Goal: Transaction & Acquisition: Purchase product/service

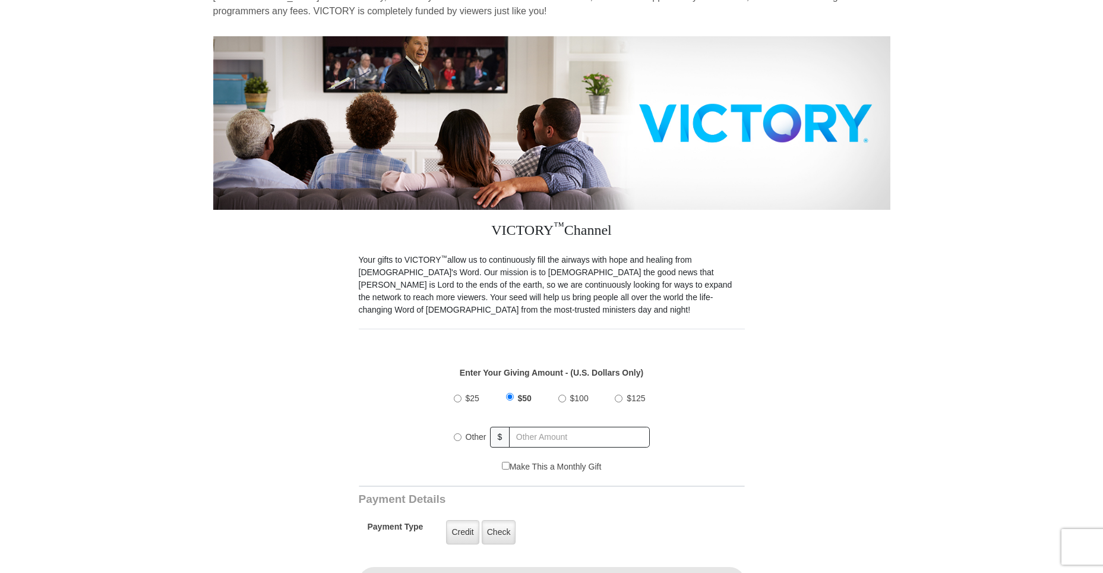
click at [454, 433] on input "Other" at bounding box center [458, 437] width 8 height 8
radio input "true"
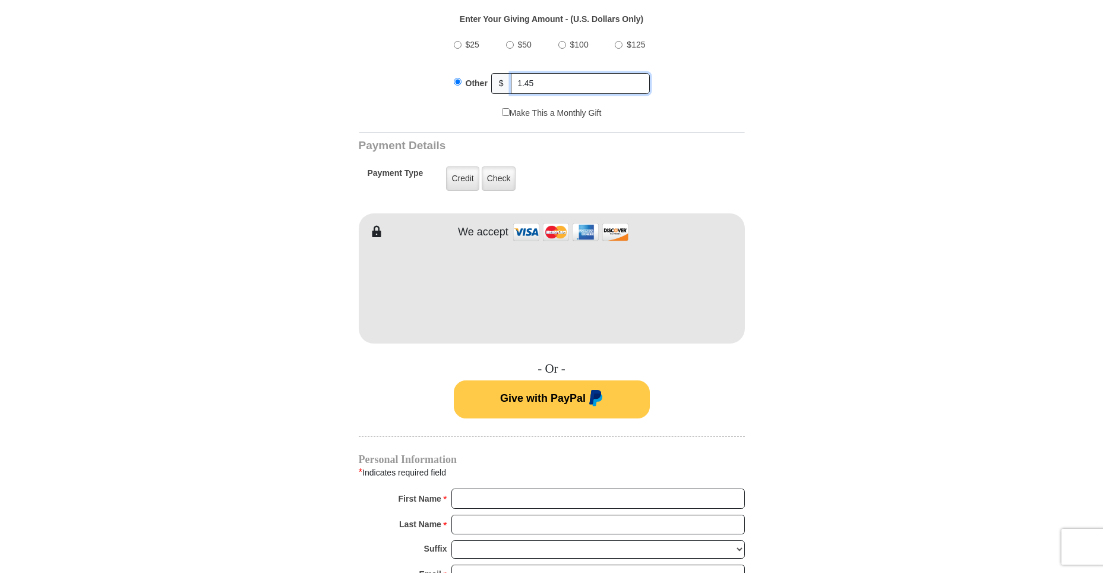
scroll to position [475, 0]
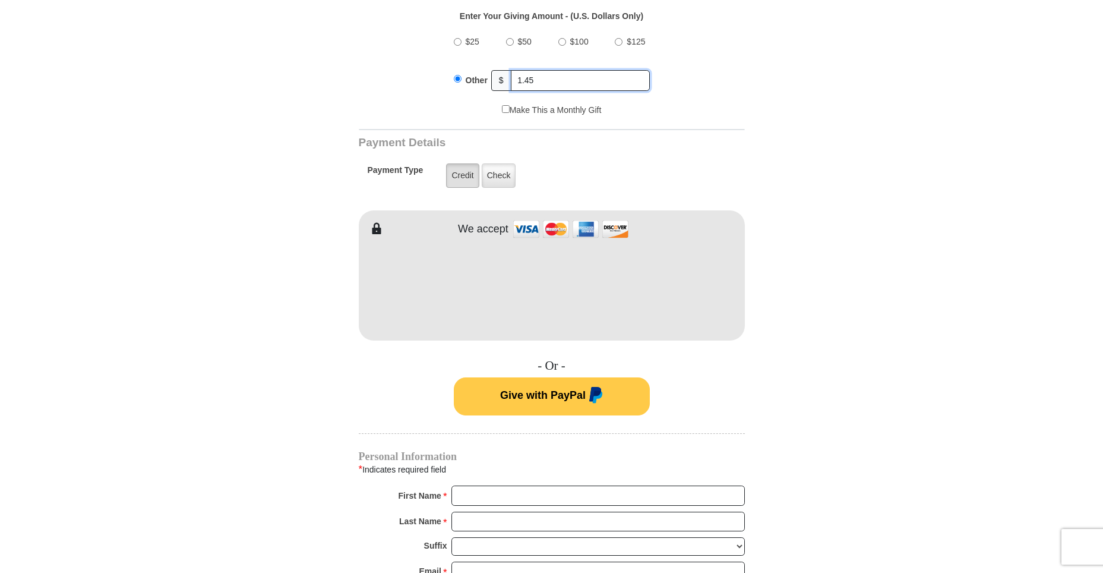
type input "1.45"
click at [455, 166] on label "Credit" at bounding box center [462, 175] width 33 height 24
click at [0, 0] on input "Credit" at bounding box center [0, 0] width 0 height 0
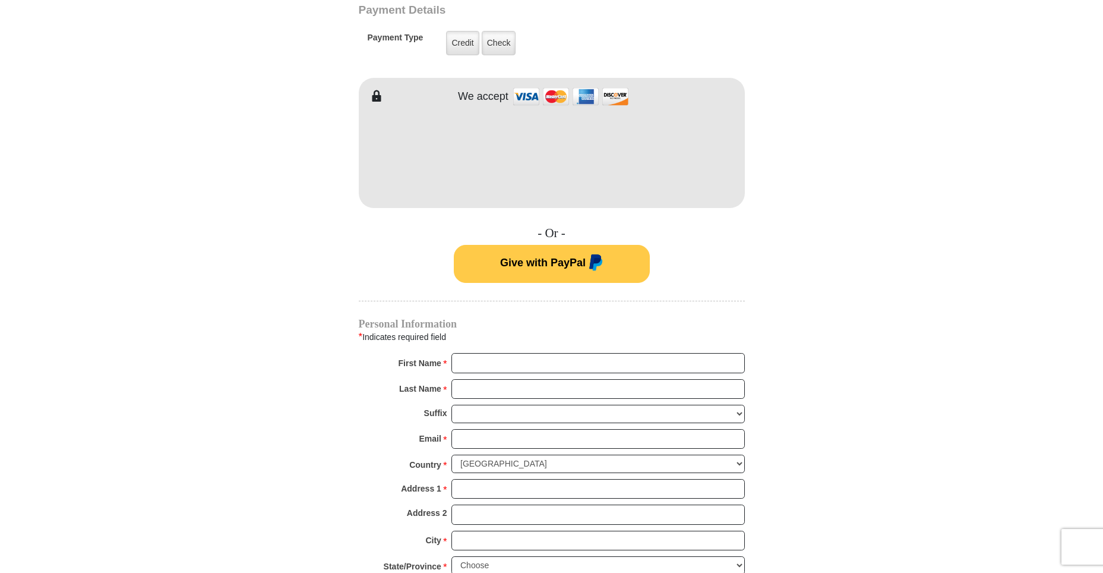
scroll to position [653, 0]
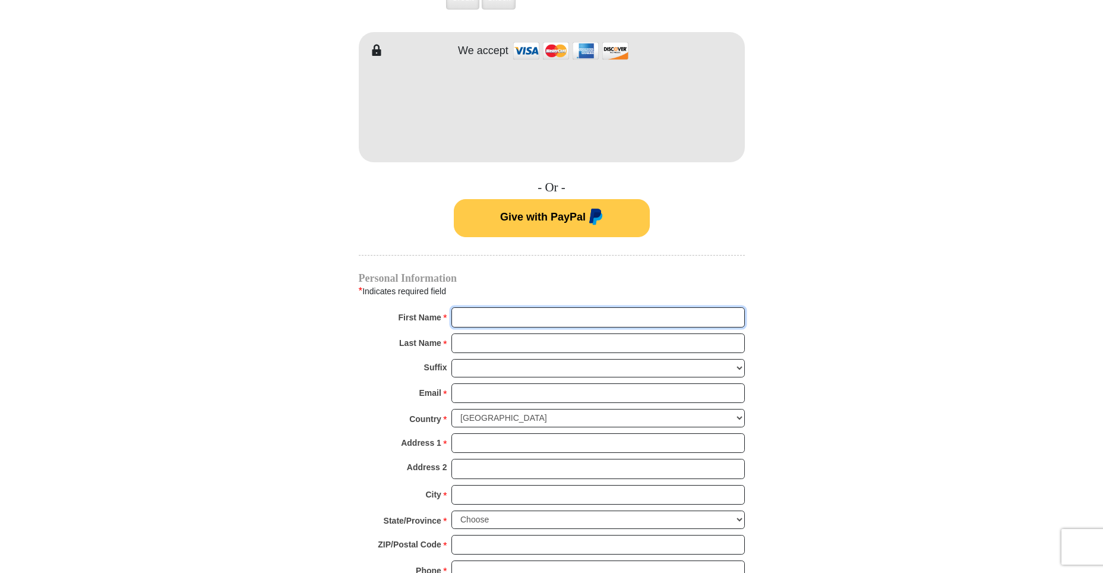
click at [531, 313] on input "First Name *" at bounding box center [597, 317] width 293 height 20
type input "[PERSON_NAME]"
type input "[EMAIL_ADDRESS][DOMAIN_NAME]"
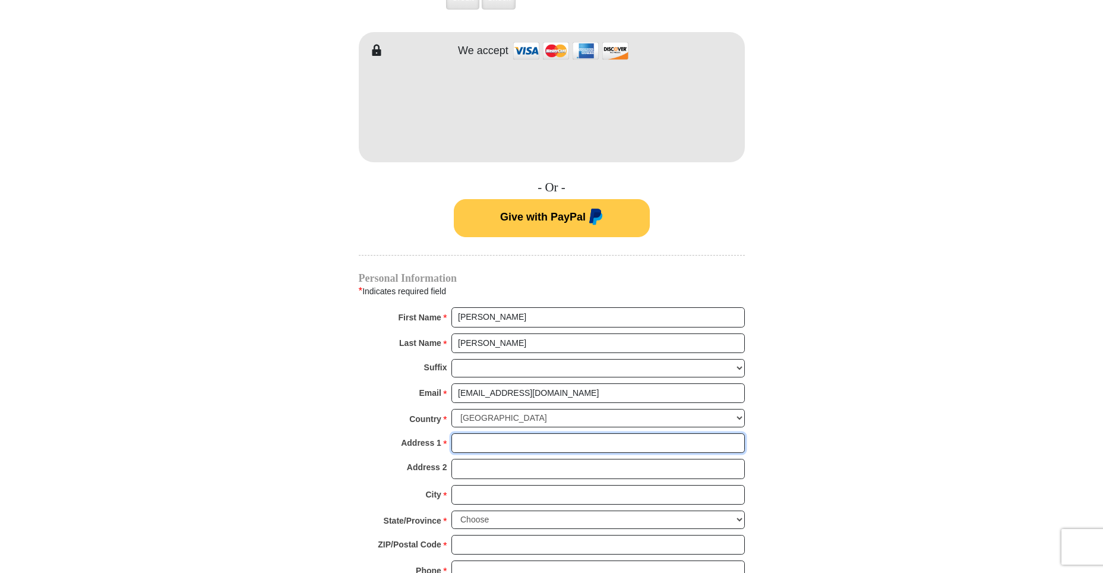
type input "[STREET_ADDRESS]"
type input "[US_STATE][GEOGRAPHIC_DATA]"
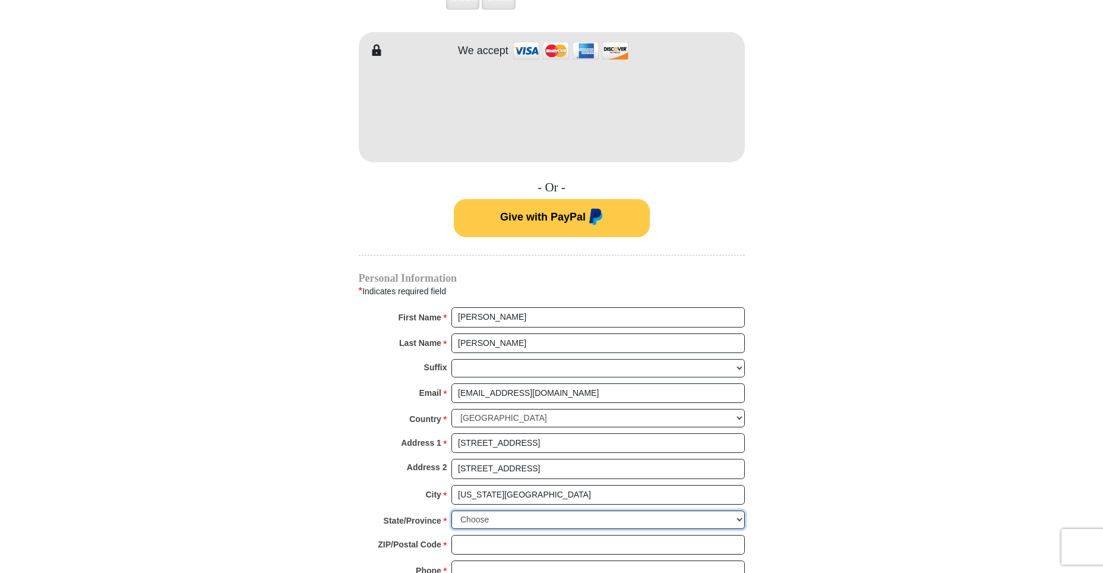
select select "VA"
type input "23462"
type input "8043139829"
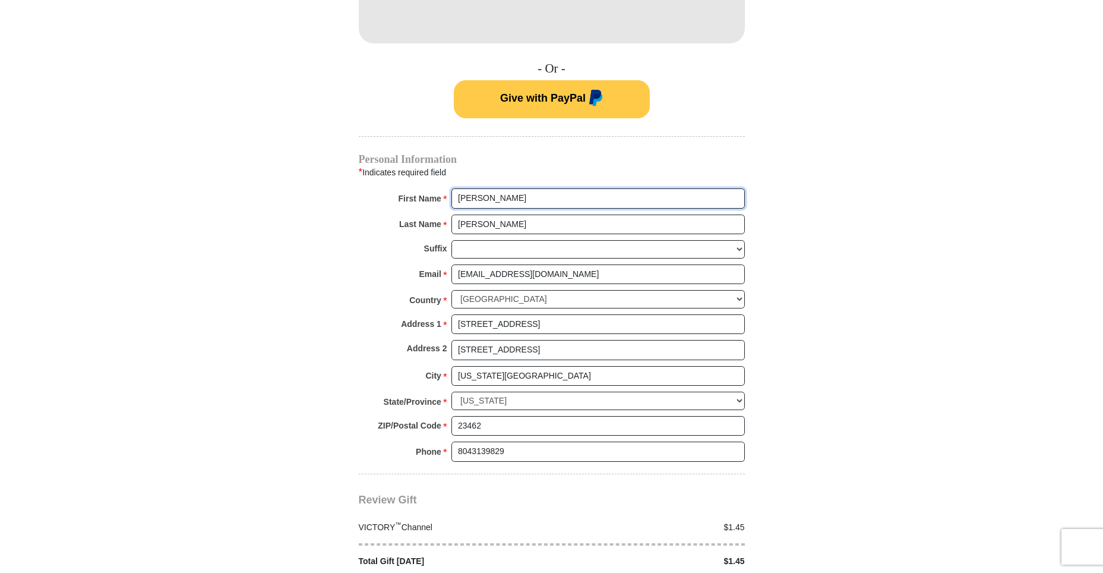
scroll to position [832, 0]
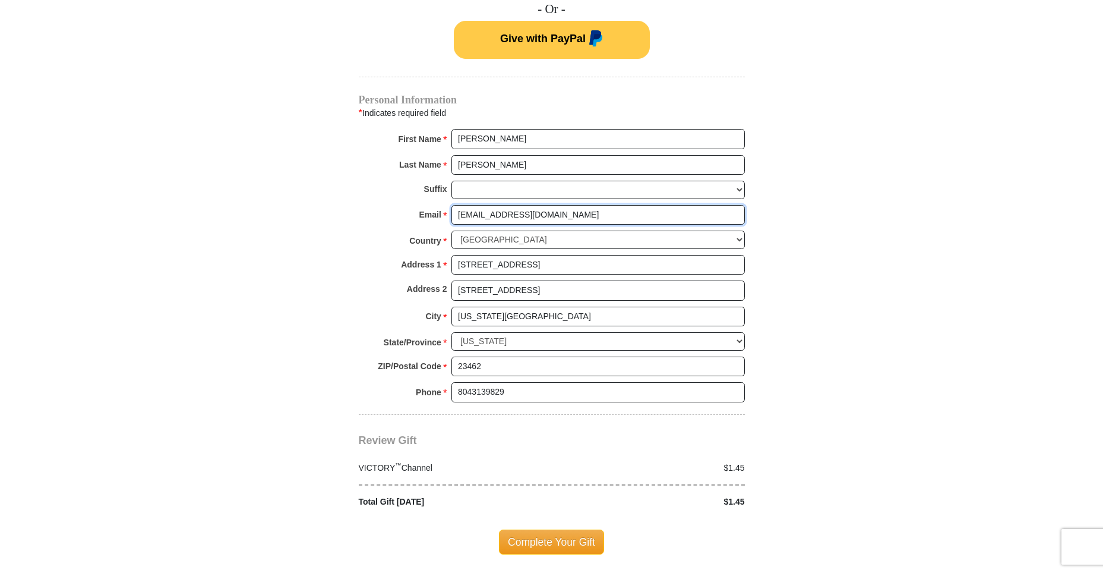
drag, startPoint x: 567, startPoint y: 200, endPoint x: 422, endPoint y: 226, distance: 146.6
click at [423, 226] on div "Personal Information * Indicates required field First Name * [GEOGRAPHIC_DATA] …" at bounding box center [552, 254] width 386 height 318
type input "[EMAIL_ADDRESS][DOMAIN_NAME]"
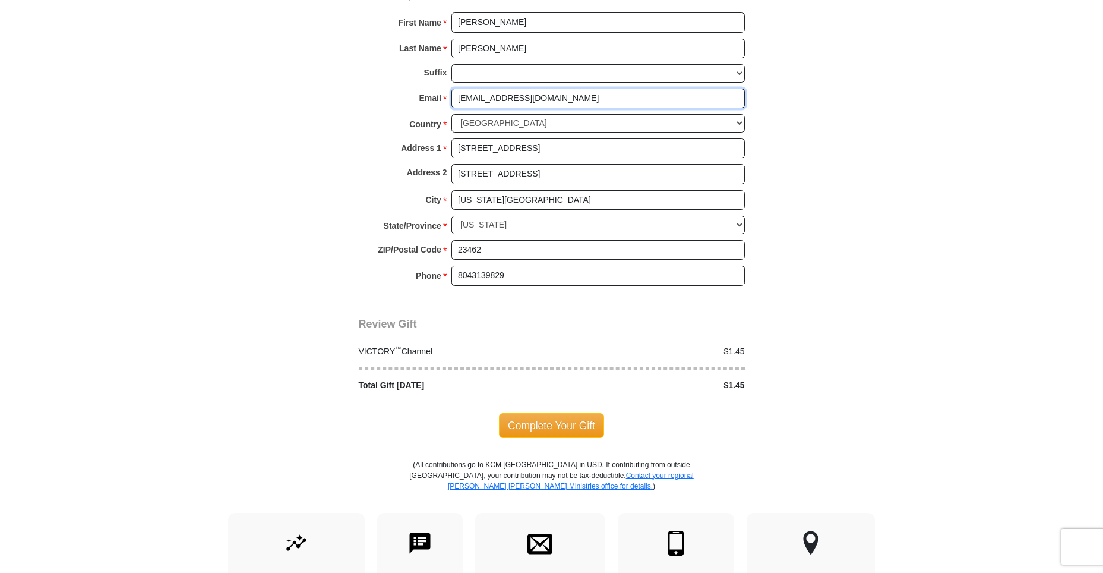
scroll to position [951, 0]
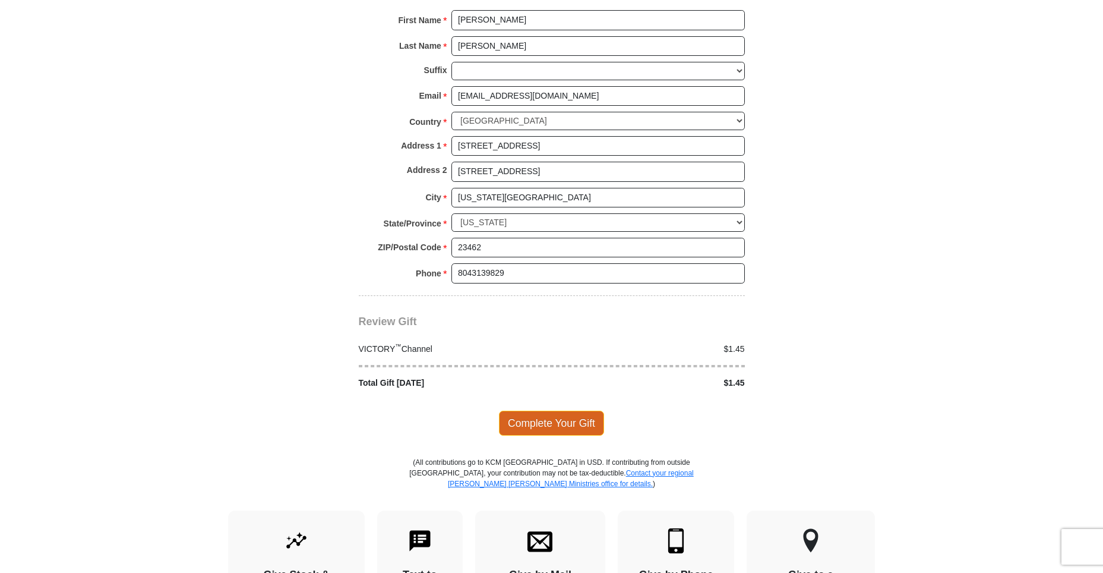
click at [555, 411] on span "Complete Your Gift" at bounding box center [551, 423] width 105 height 25
